Goal: Use online tool/utility: Utilize a website feature to perform a specific function

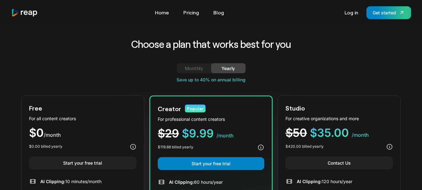
click at [189, 70] on div "Monthly" at bounding box center [193, 67] width 19 height 7
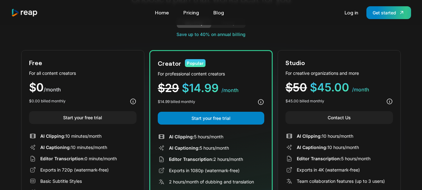
scroll to position [46, 0]
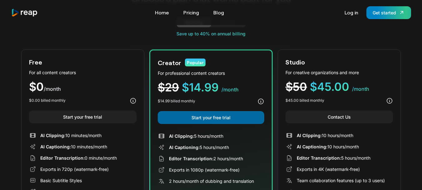
click at [175, 122] on link "Start your free trial" at bounding box center [211, 117] width 107 height 13
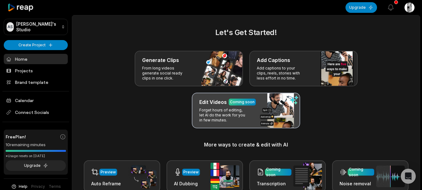
click at [219, 117] on p "Forget hours of editing, let AI do the work for you in few minutes." at bounding box center [223, 114] width 48 height 15
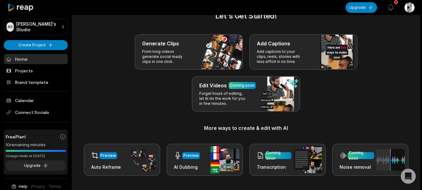
scroll to position [16, 0]
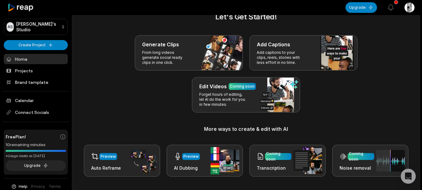
click at [257, 130] on h3 "More ways to create & edit with AI" at bounding box center [246, 128] width 333 height 7
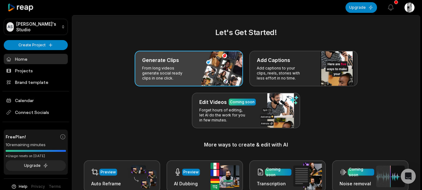
click at [175, 74] on p "From long videos generate social ready clips in one click." at bounding box center [166, 73] width 48 height 15
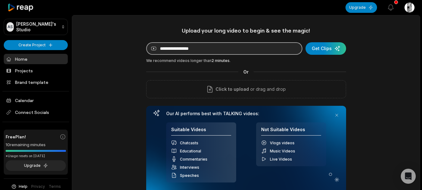
click at [180, 51] on input at bounding box center [224, 48] width 156 height 12
paste input "**********"
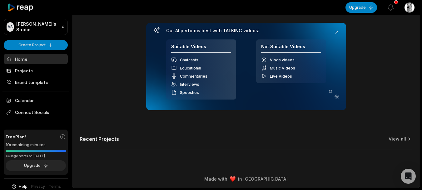
scroll to position [24, 0]
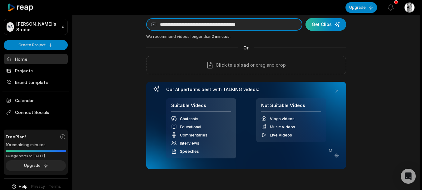
type input "**********"
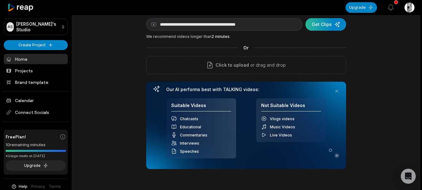
click at [314, 26] on div "submit" at bounding box center [326, 24] width 41 height 12
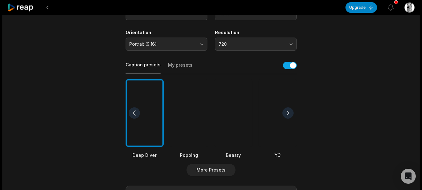
scroll to position [21, 0]
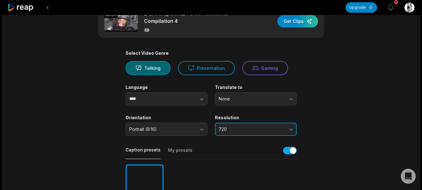
click at [245, 122] on button "720" at bounding box center [256, 128] width 82 height 13
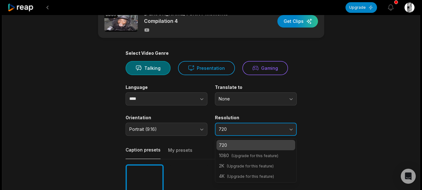
click at [245, 122] on button "720" at bounding box center [256, 128] width 82 height 13
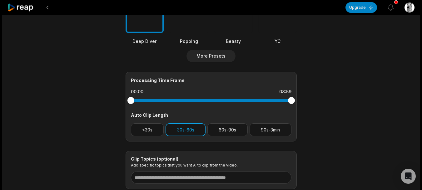
scroll to position [245, 0]
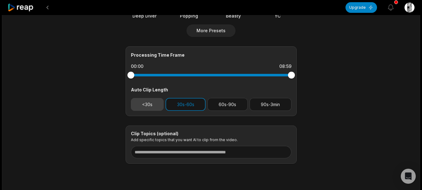
click at [147, 105] on button "<30s" at bounding box center [147, 104] width 33 height 13
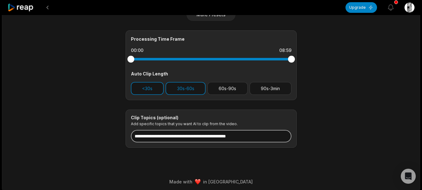
click at [192, 136] on input at bounding box center [211, 136] width 161 height 12
type input "**********"
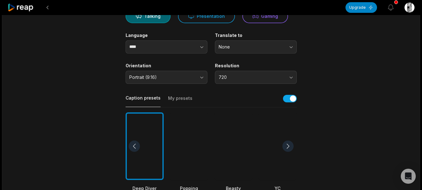
scroll to position [0, 0]
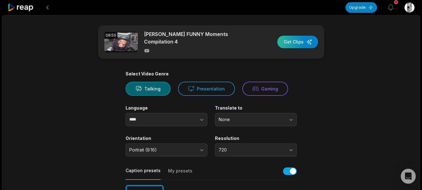
click at [298, 36] on div "button" at bounding box center [297, 42] width 41 height 12
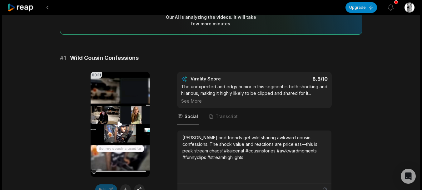
scroll to position [80, 0]
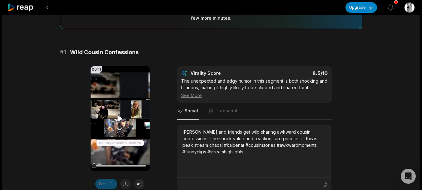
click at [120, 116] on icon at bounding box center [120, 118] width 5 height 5
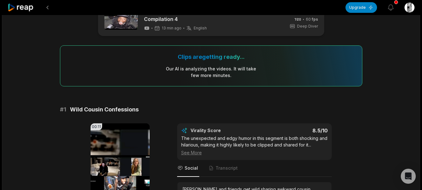
scroll to position [0, 0]
